Goal: Transaction & Acquisition: Purchase product/service

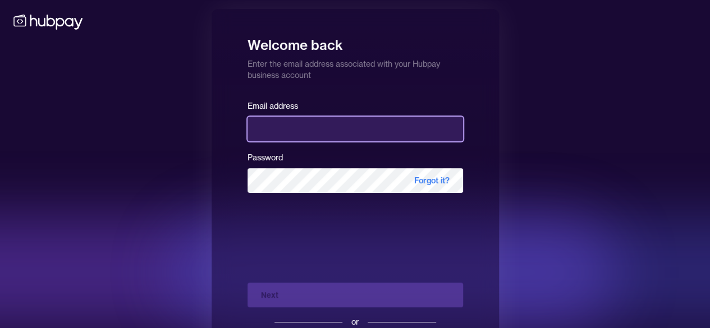
click at [366, 137] on input "email" at bounding box center [354, 129] width 215 height 25
type input "**********"
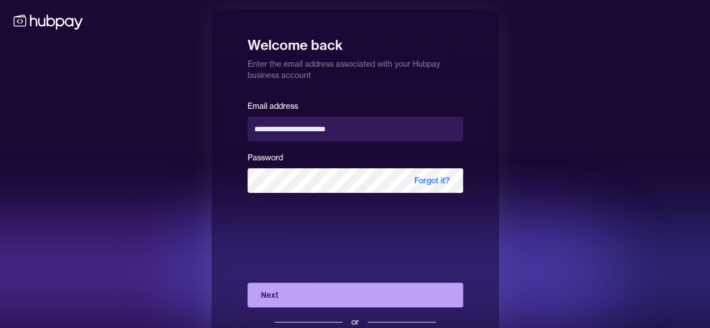
click at [544, 139] on div "**********" at bounding box center [355, 194] width 710 height 388
click at [368, 291] on button "Next" at bounding box center [354, 295] width 215 height 25
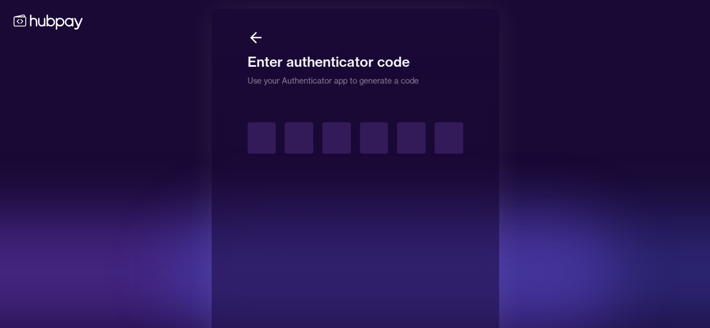
type input "*"
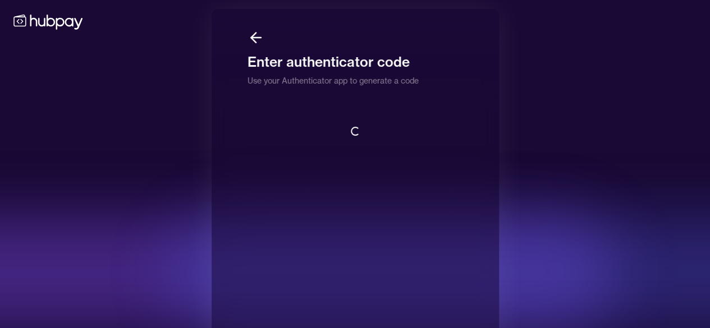
scroll to position [1, 0]
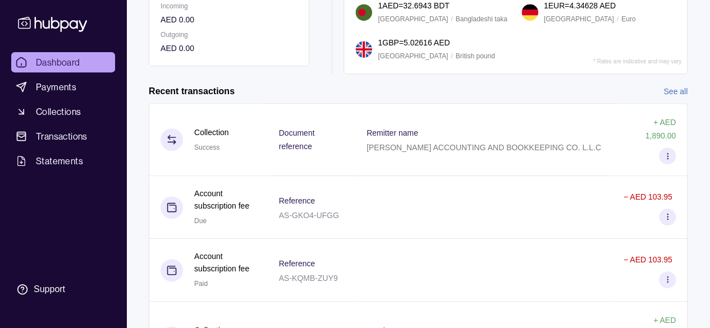
scroll to position [201, 0]
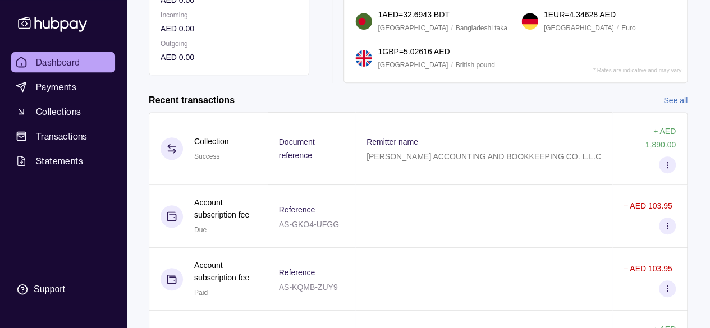
click at [680, 98] on link "See all" at bounding box center [675, 100] width 24 height 12
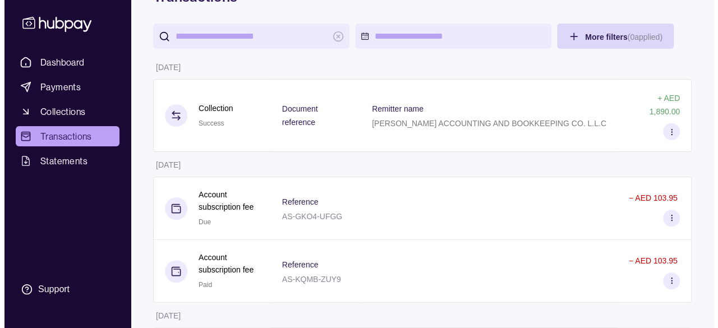
scroll to position [44, 0]
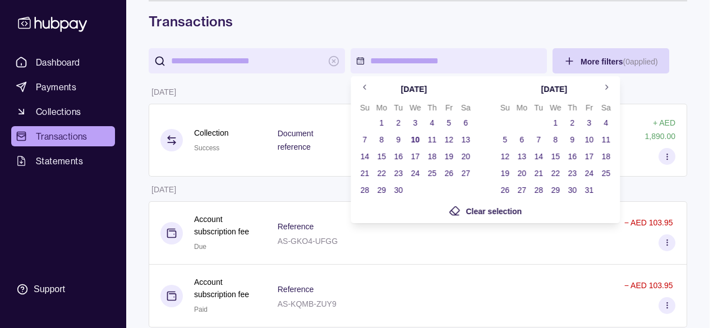
click at [366, 83] on icon "Go to previous month" at bounding box center [365, 87] width 8 height 8
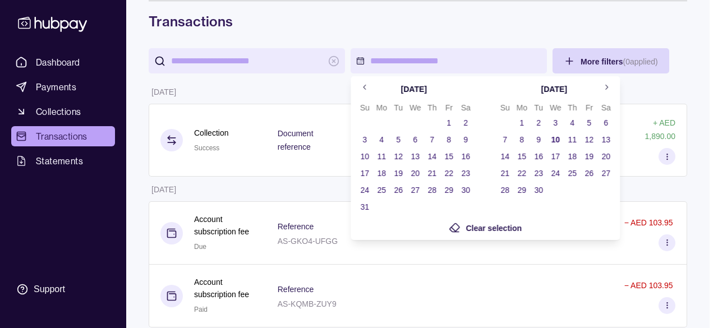
click at [366, 83] on icon "Go to previous month" at bounding box center [365, 87] width 8 height 8
click at [397, 121] on button "1" at bounding box center [399, 123] width 16 height 16
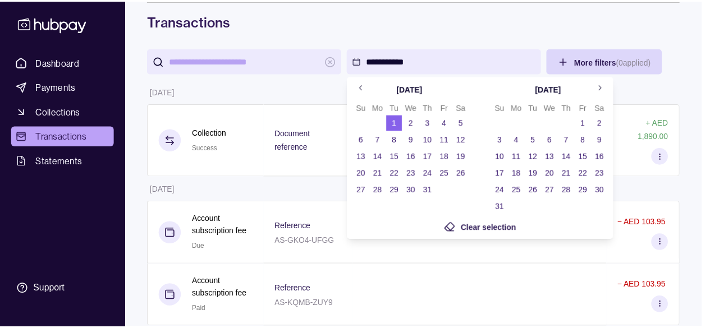
scroll to position [0, 0]
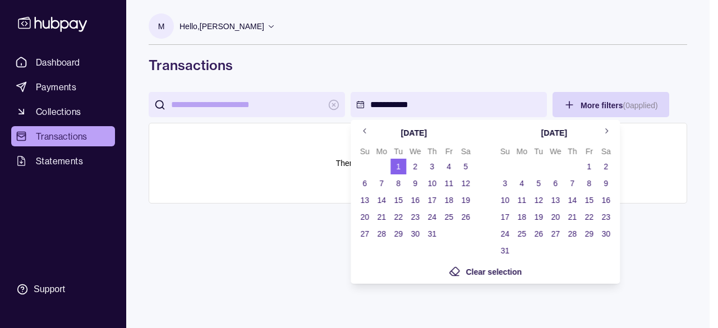
click at [604, 135] on button "Go to next month" at bounding box center [606, 131] width 17 height 17
click at [558, 183] on button "10" at bounding box center [556, 184] width 16 height 16
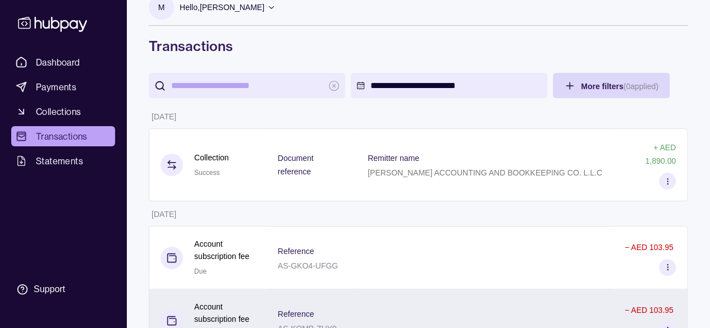
scroll to position [18, 0]
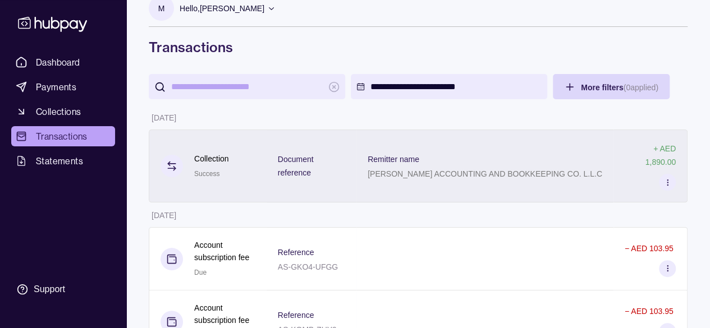
click at [390, 171] on p "[PERSON_NAME] ACCOUNTING AND BOOKKEEPING CO. L.L.C" at bounding box center [485, 173] width 235 height 9
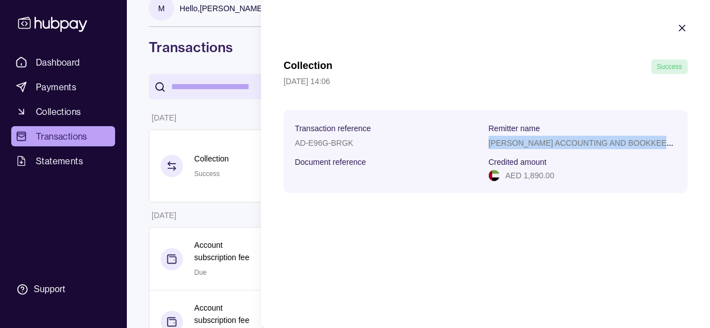
drag, startPoint x: 488, startPoint y: 141, endPoint x: 696, endPoint y: 144, distance: 207.6
click at [696, 144] on section "Collection Success [DATE] 14:06 Transaction reference AD-E96G-BRGK Remitter nam…" at bounding box center [485, 107] width 449 height 215
copy p "[PERSON_NAME] ACCOUNTING AND BOOKKEEPING CO."
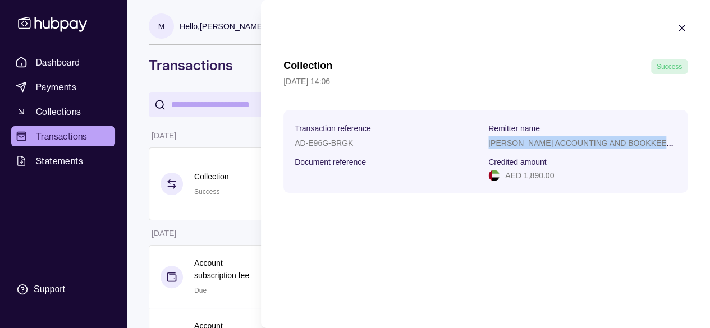
click at [686, 23] on icon "button" at bounding box center [681, 27] width 11 height 11
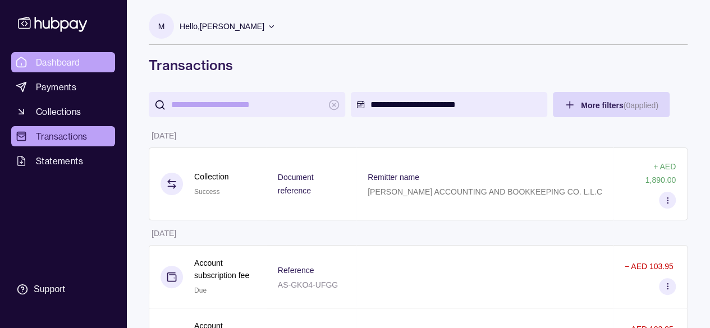
click at [63, 59] on span "Dashboard" at bounding box center [58, 62] width 44 height 13
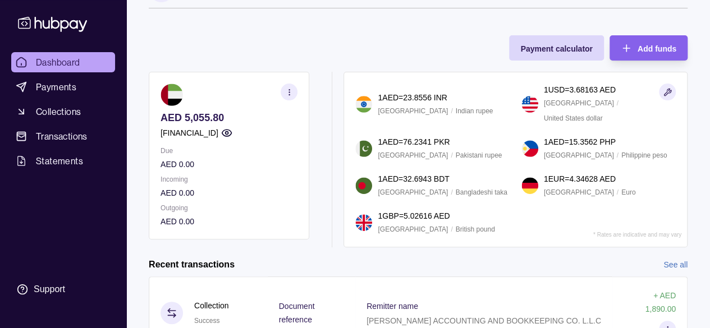
scroll to position [37, 0]
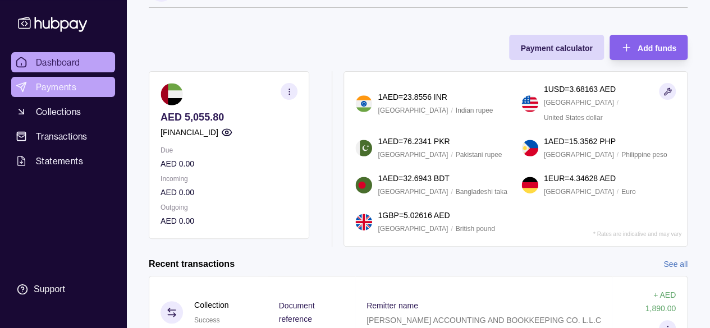
click at [48, 85] on span "Payments" at bounding box center [56, 86] width 40 height 13
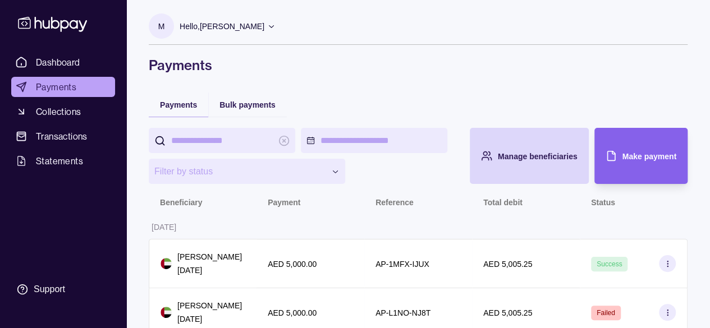
scroll to position [19, 0]
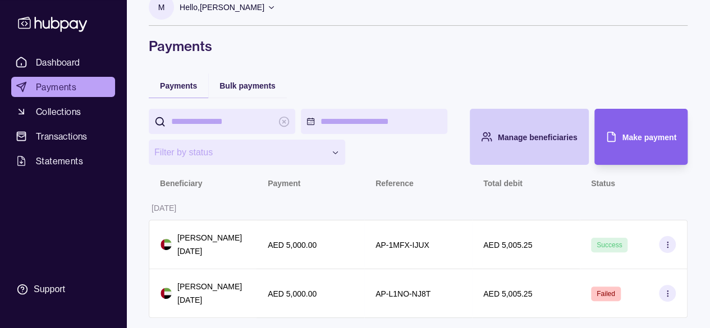
click at [522, 125] on div "Manage beneficiaries" at bounding box center [520, 137] width 113 height 56
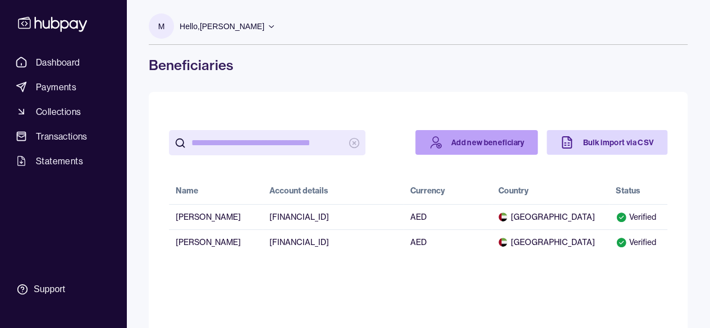
click at [481, 148] on link "Add new beneficiary" at bounding box center [476, 142] width 123 height 25
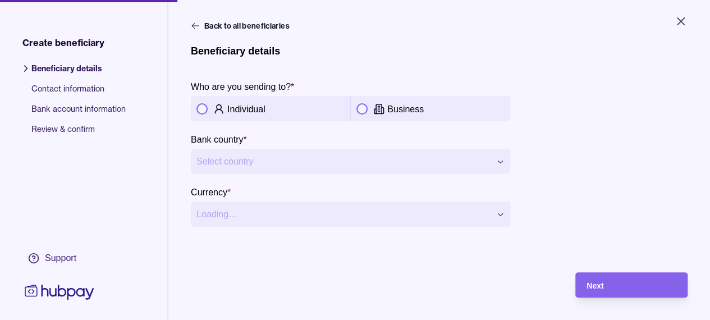
click at [203, 108] on button "button" at bounding box center [201, 108] width 11 height 11
click at [319, 164] on html "**********" at bounding box center [355, 160] width 710 height 320
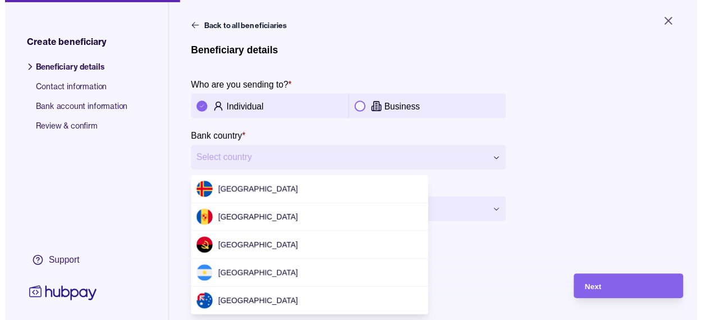
scroll to position [3440, 0]
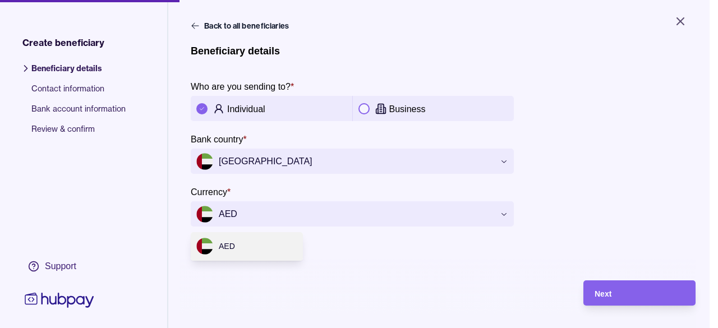
click at [336, 218] on html "**********" at bounding box center [359, 164] width 718 height 328
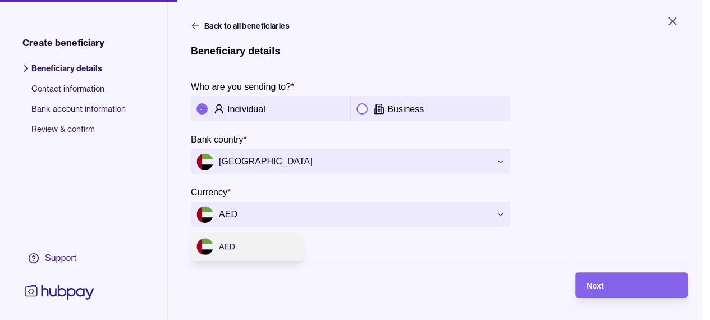
click at [336, 218] on html "**********" at bounding box center [355, 160] width 710 height 320
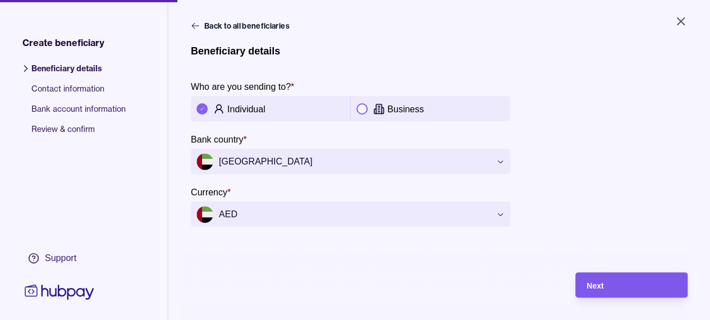
click at [649, 288] on div "Next" at bounding box center [631, 284] width 90 height 13
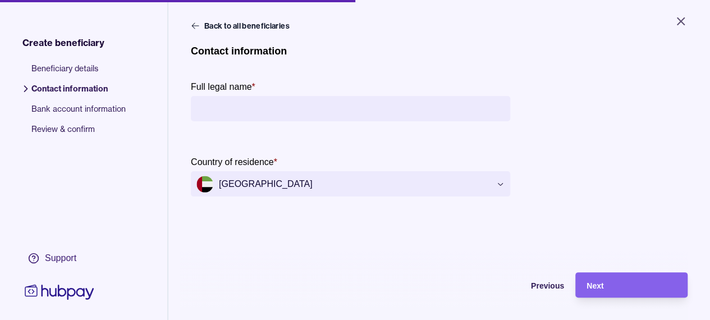
click at [269, 111] on input "Full legal name *" at bounding box center [350, 108] width 308 height 25
paste input "**********"
type input "**********"
click at [621, 291] on div "Next" at bounding box center [631, 284] width 90 height 13
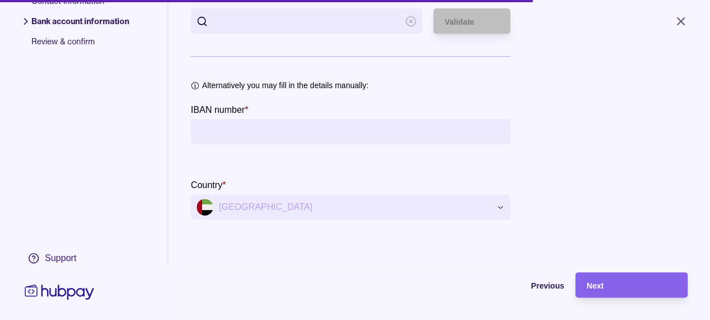
scroll to position [0, 0]
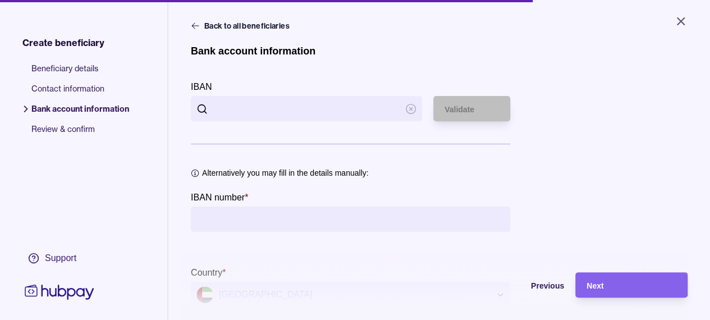
click at [292, 107] on input "IBAN" at bounding box center [306, 108] width 186 height 25
paste input "**********"
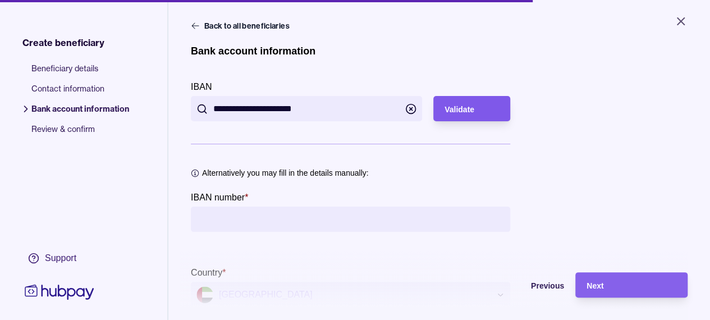
type input "**********"
click at [474, 108] on span "Validate" at bounding box center [459, 109] width 30 height 9
type input "**********"
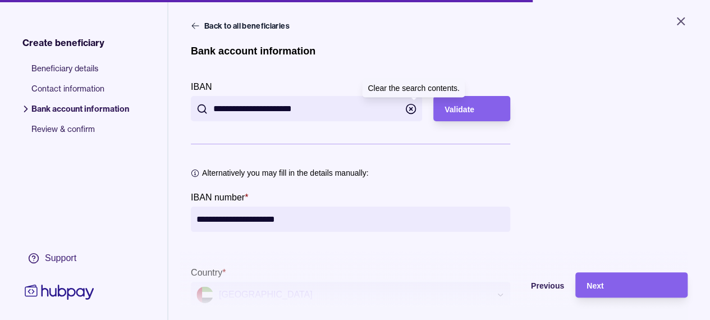
click at [414, 105] on icon "button" at bounding box center [410, 108] width 11 height 11
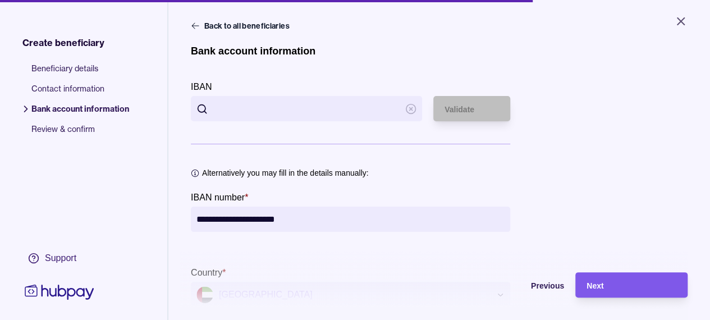
click at [646, 292] on div "Next" at bounding box center [631, 284] width 90 height 13
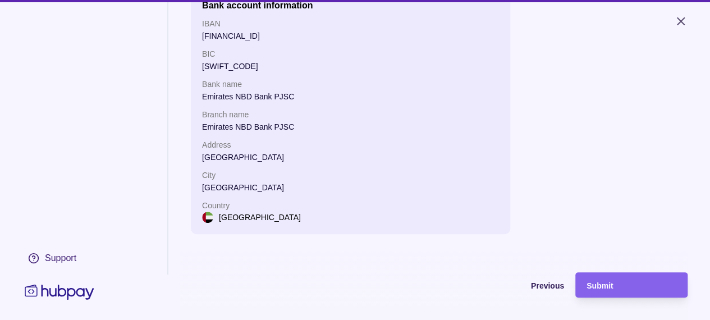
scroll to position [53, 0]
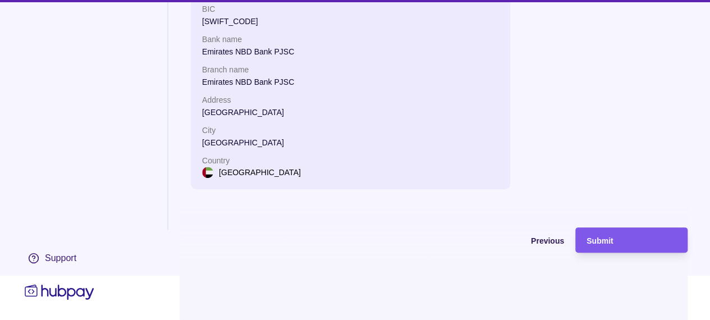
click at [641, 246] on div "Submit" at bounding box center [631, 239] width 90 height 13
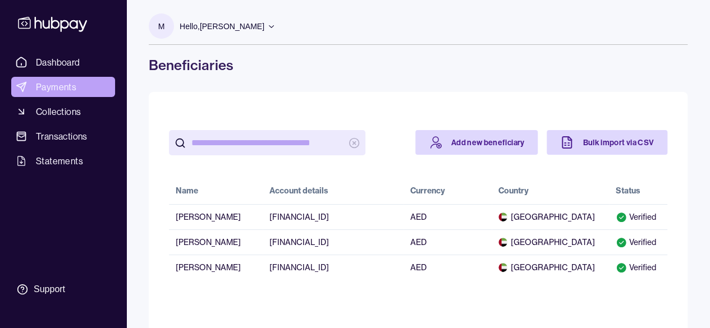
click at [56, 87] on span "Payments" at bounding box center [56, 86] width 40 height 13
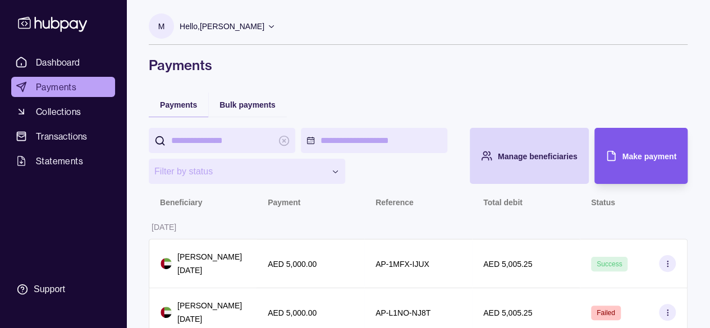
click at [629, 160] on span "Make payment" at bounding box center [649, 156] width 54 height 9
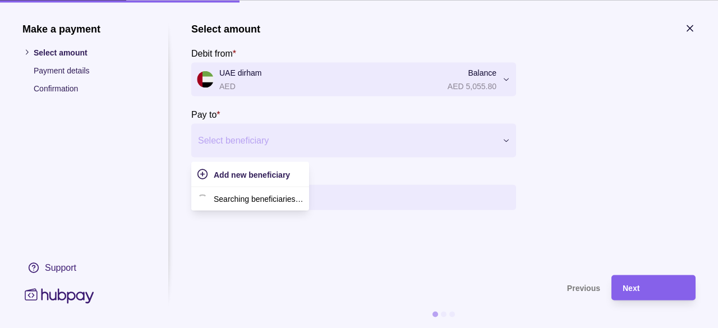
click at [320, 141] on div at bounding box center [346, 140] width 297 height 16
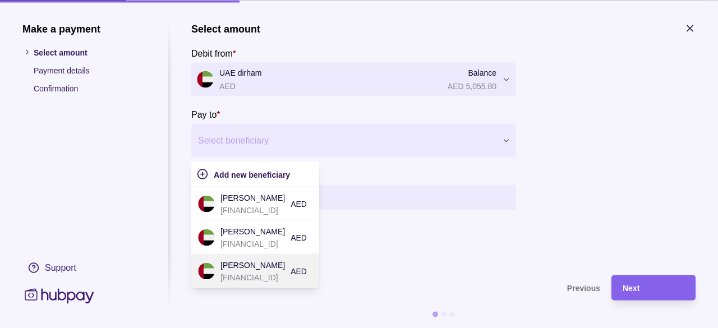
click at [270, 277] on p "[FINANCIAL_ID]" at bounding box center [253, 277] width 65 height 12
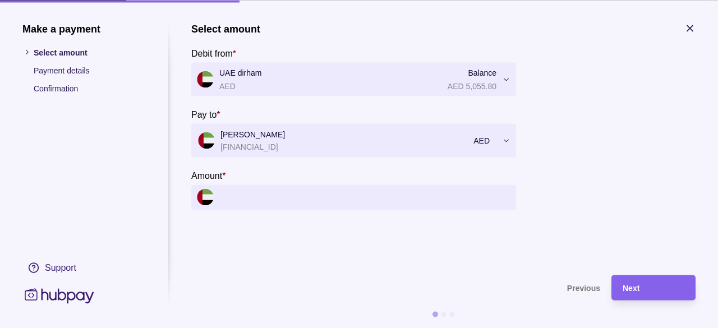
click at [251, 191] on input "Amount *" at bounding box center [364, 197] width 291 height 25
click at [263, 197] on input "Amount *" at bounding box center [364, 197] width 291 height 25
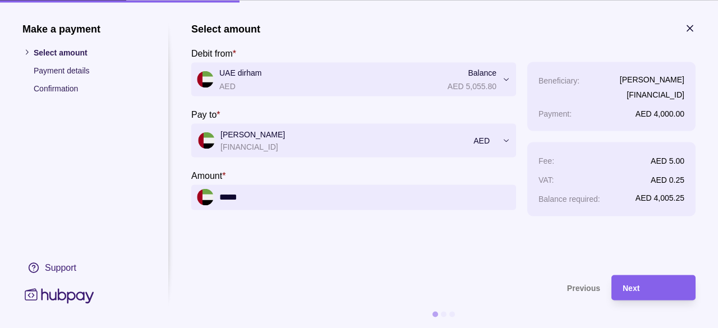
type input "*****"
click at [443, 246] on section "**********" at bounding box center [443, 142] width 504 height 241
click at [654, 287] on div "Next" at bounding box center [654, 287] width 62 height 13
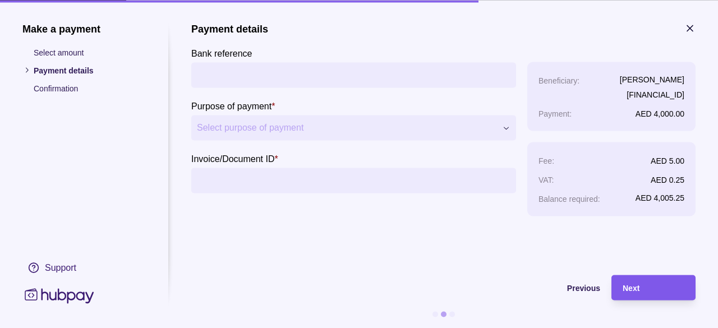
click at [654, 287] on div "Next" at bounding box center [654, 287] width 62 height 13
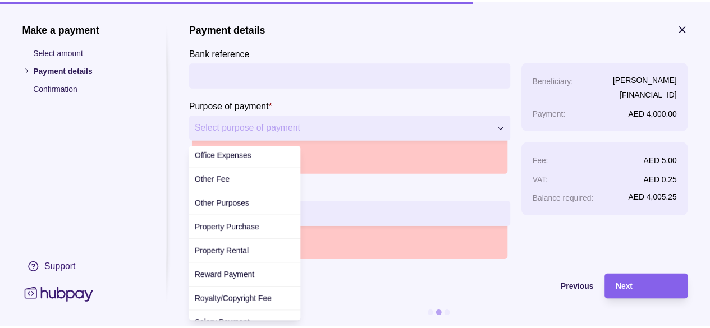
scroll to position [339, 0]
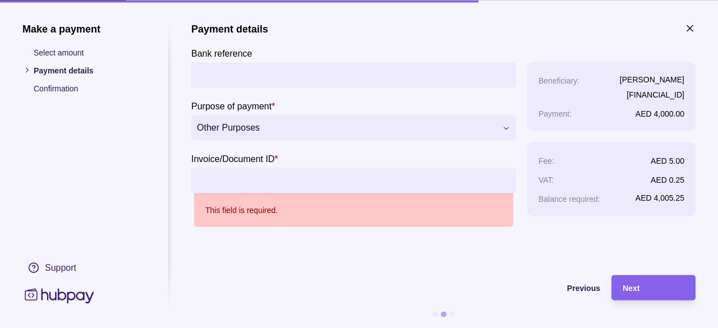
click at [305, 190] on input "Invoice/Document ID *" at bounding box center [354, 180] width 314 height 25
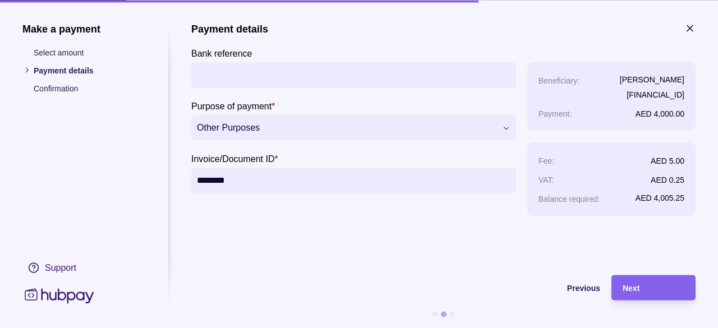
type input "********"
click at [374, 254] on section "**********" at bounding box center [443, 142] width 504 height 241
click at [649, 290] on div "Next" at bounding box center [654, 287] width 62 height 13
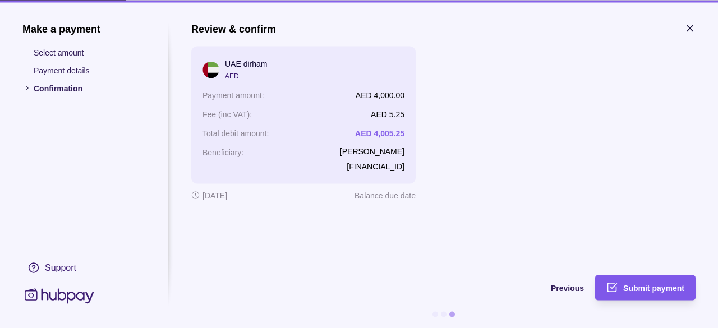
click at [657, 292] on span "Submit payment" at bounding box center [653, 288] width 61 height 9
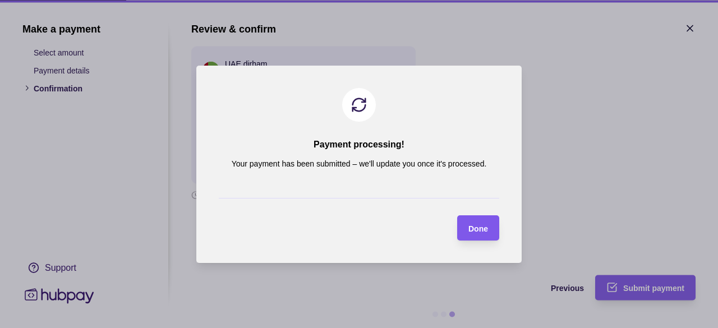
click at [479, 231] on span "Done" at bounding box center [479, 228] width 20 height 9
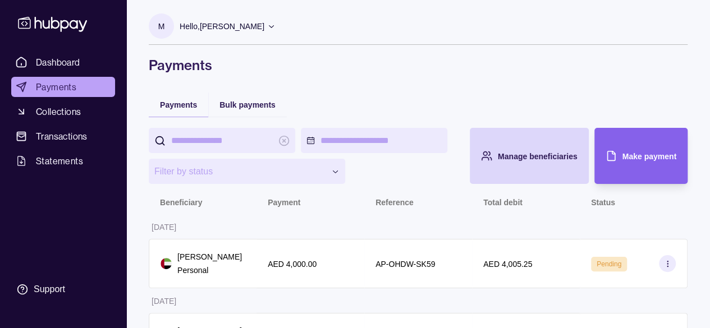
click at [58, 82] on span "Payments" at bounding box center [56, 86] width 40 height 13
click at [66, 23] on icon at bounding box center [53, 23] width 74 height 21
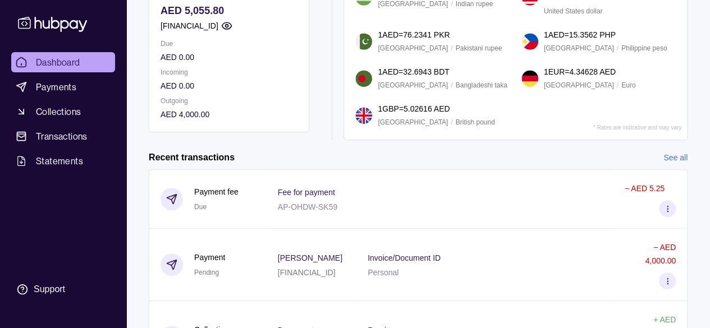
scroll to position [164, 0]
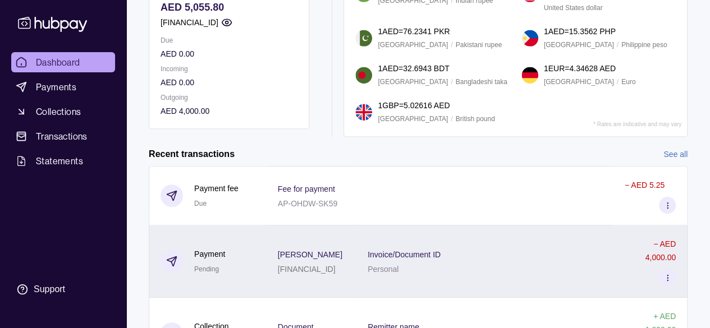
click at [666, 286] on section at bounding box center [667, 277] width 17 height 17
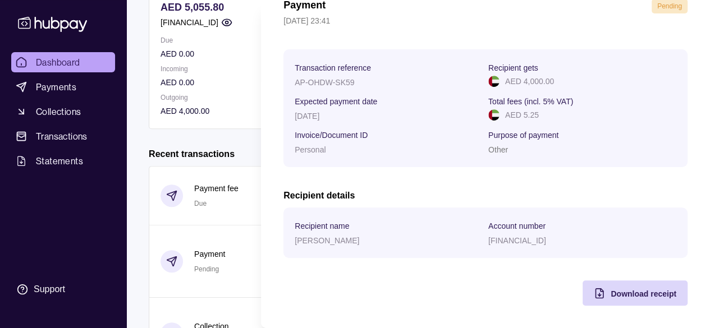
scroll to position [0, 0]
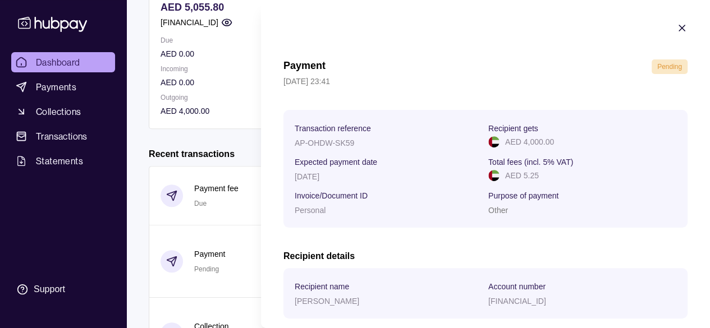
click at [676, 31] on icon "button" at bounding box center [681, 27] width 11 height 11
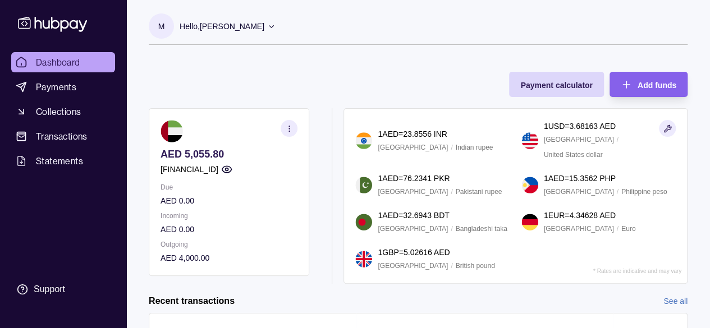
click at [537, 34] on section "M Hello, [PERSON_NAME] Corplution FZC Account Terms and conditions Privacy poli…" at bounding box center [418, 28] width 539 height 31
click at [70, 21] on icon at bounding box center [53, 23] width 74 height 21
click at [42, 53] on link "Dashboard" at bounding box center [63, 62] width 104 height 20
click at [214, 25] on p "Hello, Muhammad Irfan" at bounding box center [222, 26] width 85 height 12
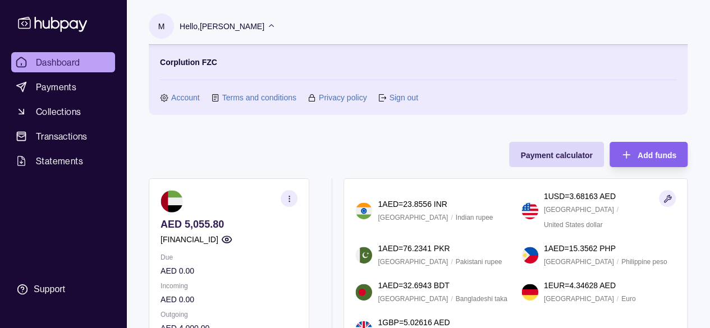
click at [405, 101] on link "Sign out" at bounding box center [403, 97] width 29 height 12
